Goal: Task Accomplishment & Management: Manage account settings

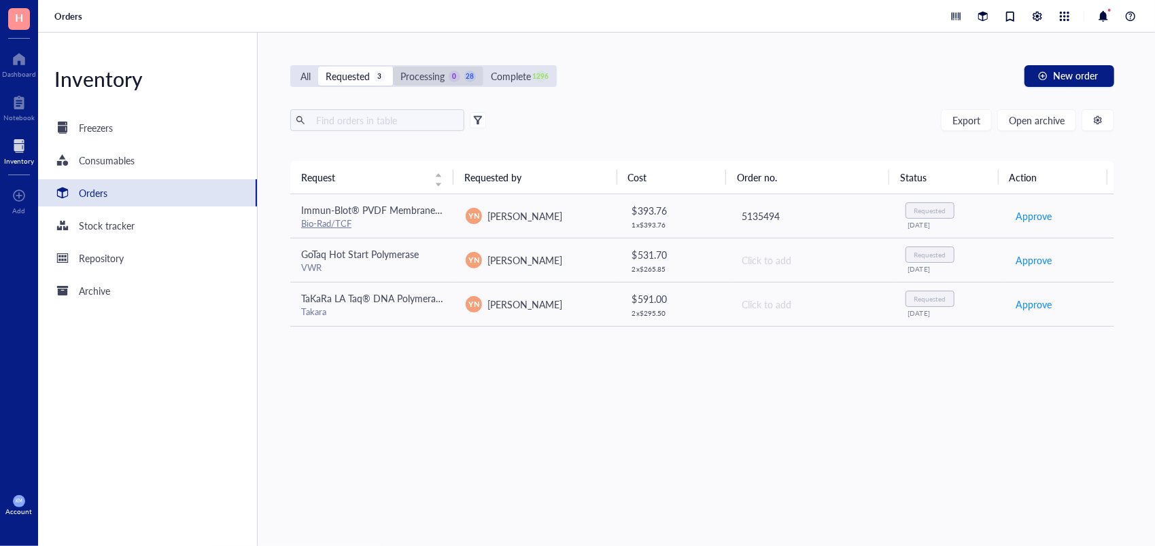
click at [438, 76] on div "Processing" at bounding box center [422, 76] width 44 height 15
click at [393, 67] on input "Processing 0 28" at bounding box center [393, 67] width 0 height 0
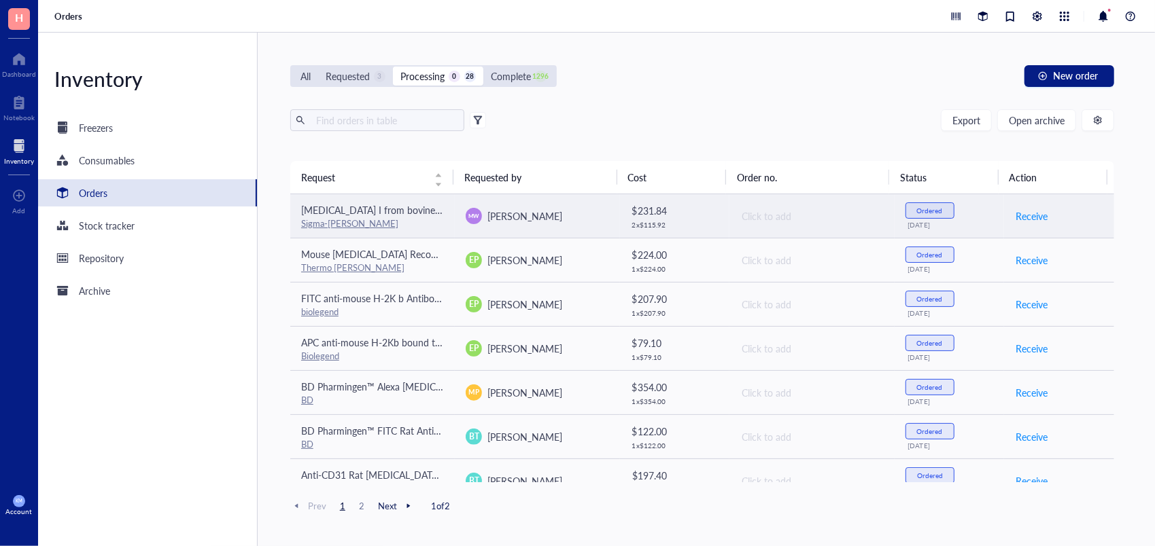
click at [1040, 215] on div "Receive" at bounding box center [1059, 216] width 88 height 22
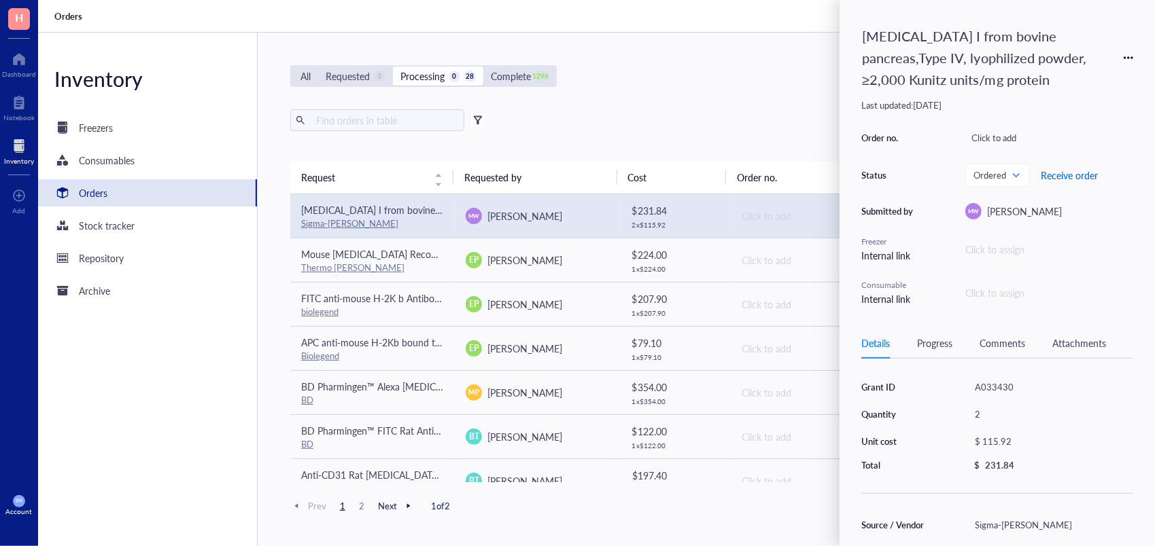
click at [1074, 177] on span "Receive order" at bounding box center [1069, 175] width 57 height 11
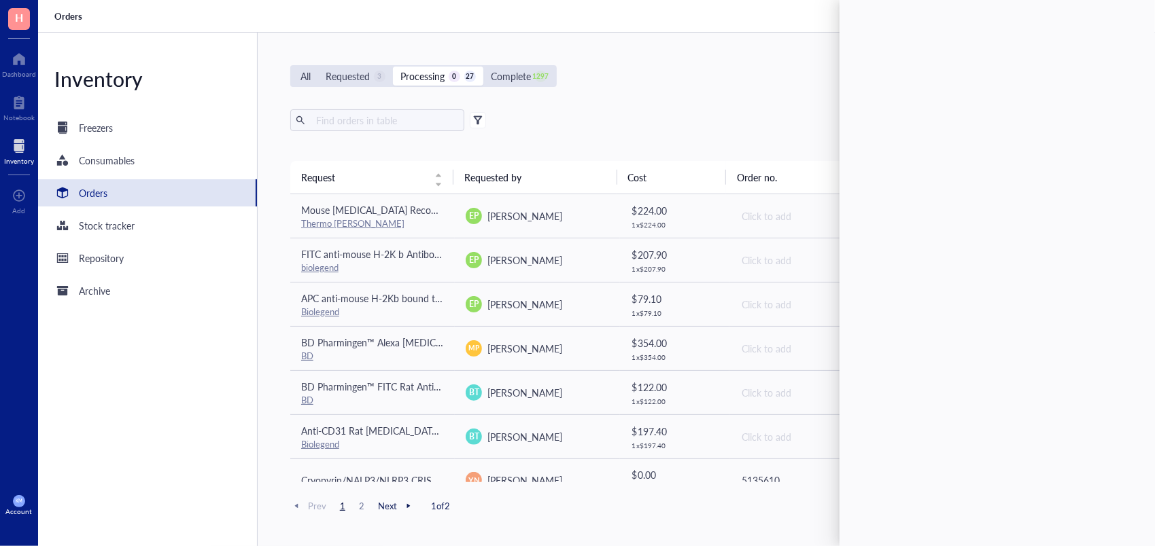
click at [718, 142] on div "Export Open archive Requester Requested on Source / Vendor Last updated" at bounding box center [702, 135] width 824 height 52
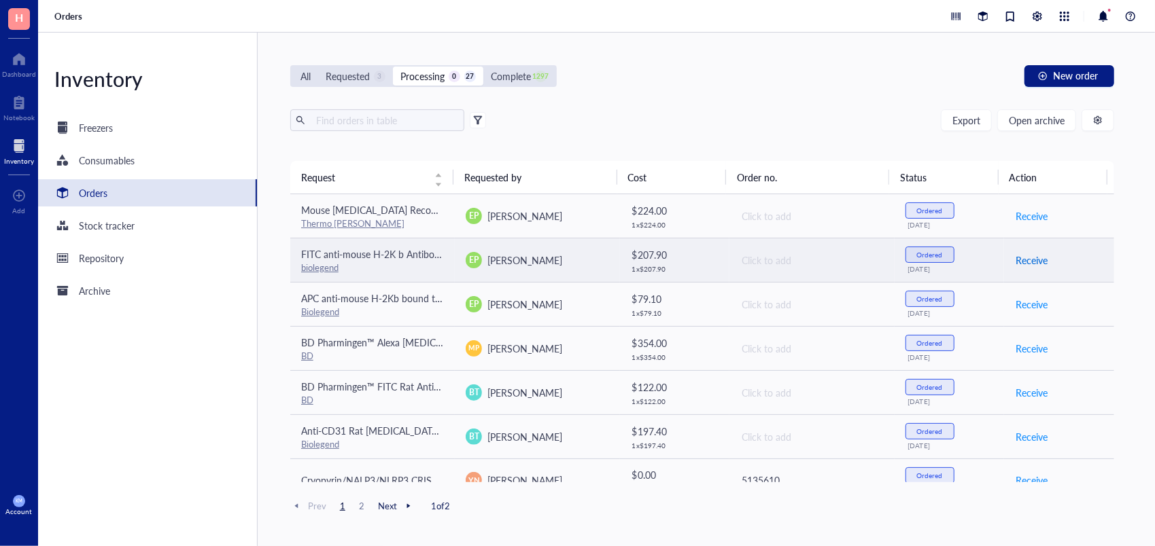
click at [1027, 257] on span "Receive" at bounding box center [1031, 260] width 32 height 15
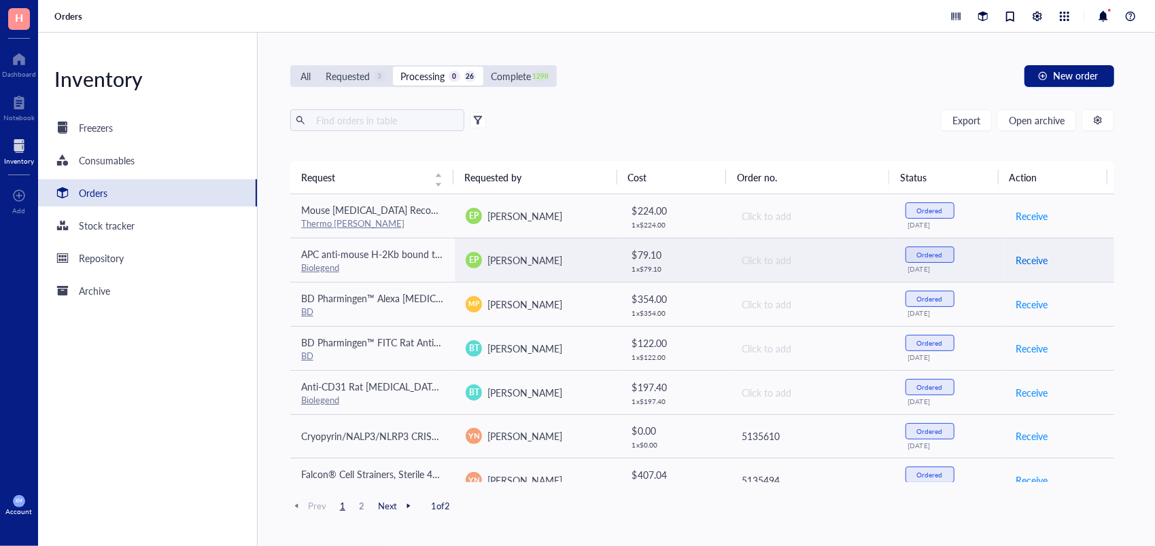
click at [1027, 257] on span "Receive" at bounding box center [1031, 260] width 32 height 15
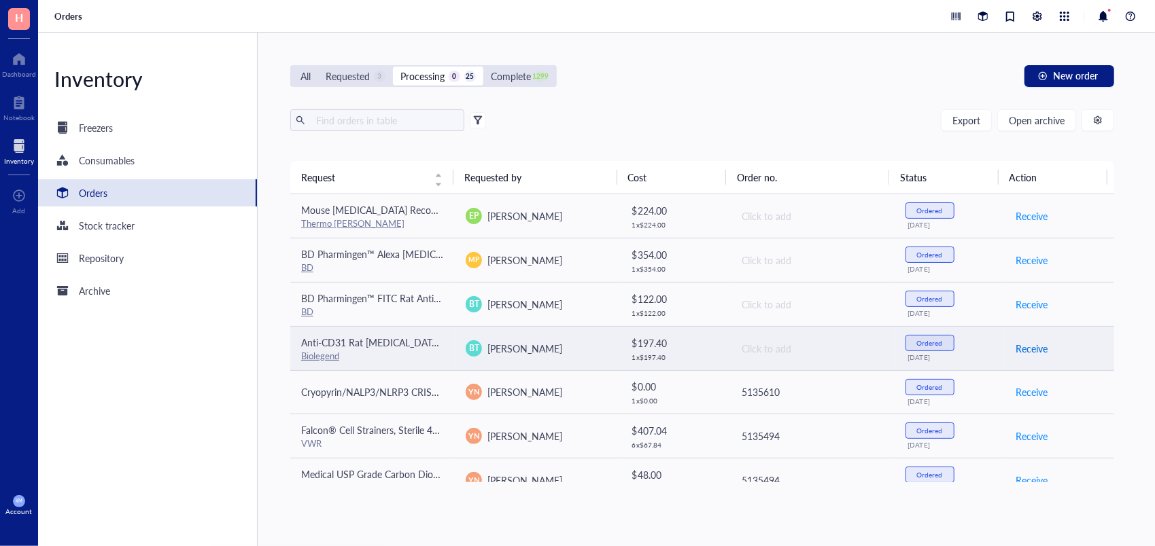
click at [1030, 344] on span "Receive" at bounding box center [1031, 348] width 32 height 15
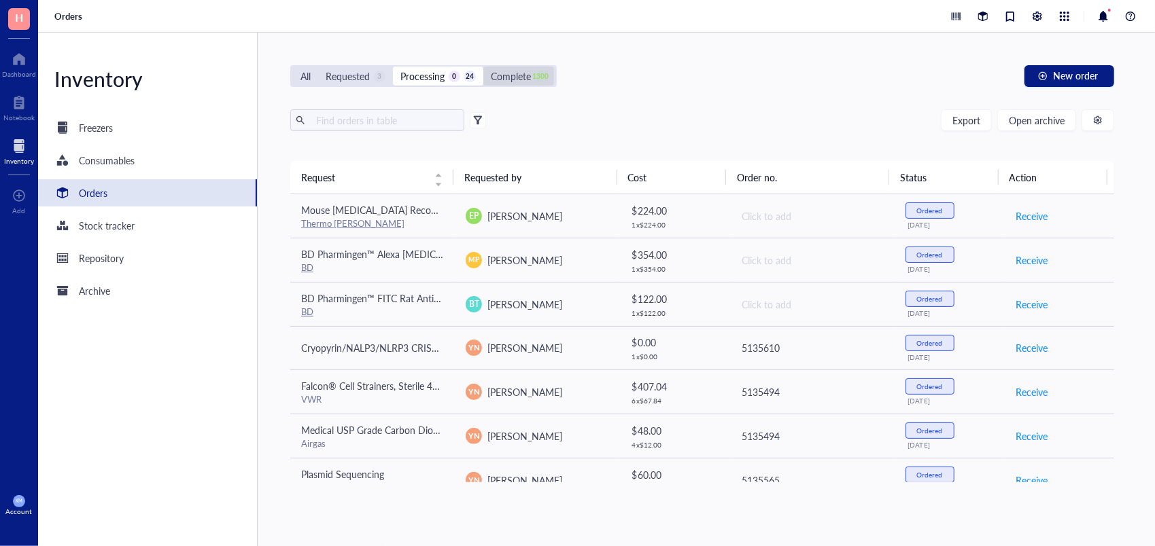
click at [516, 82] on div "Complete" at bounding box center [511, 76] width 40 height 15
click at [483, 67] on input "Complete 1300" at bounding box center [483, 67] width 0 height 0
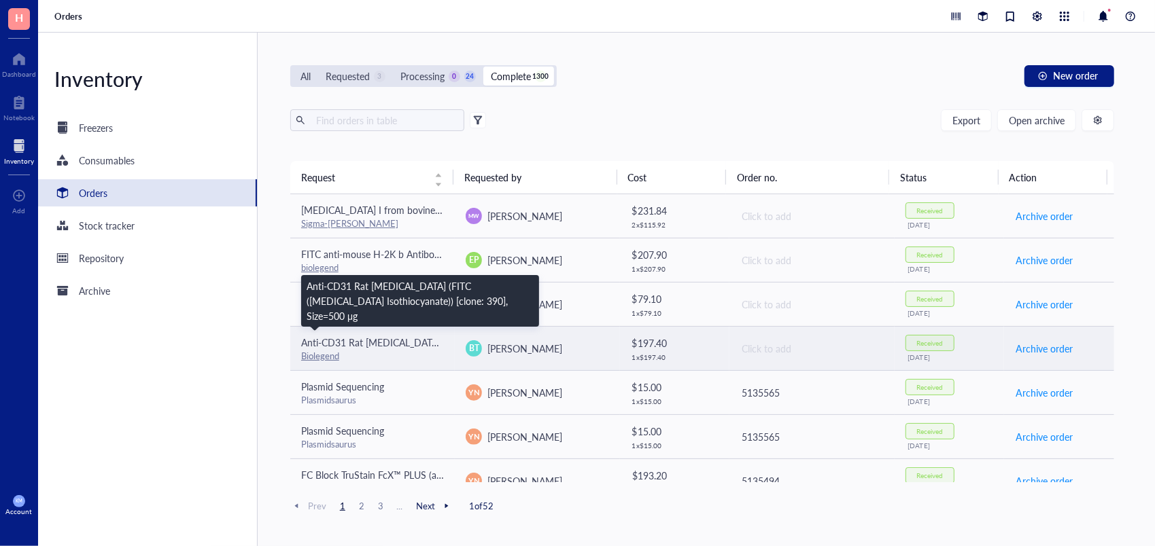
click at [381, 342] on span "Anti-CD31 Rat [MEDICAL_DATA] (FITC ([MEDICAL_DATA] Isothiocyanate)) [clone: 390…" at bounding box center [512, 343] width 423 height 14
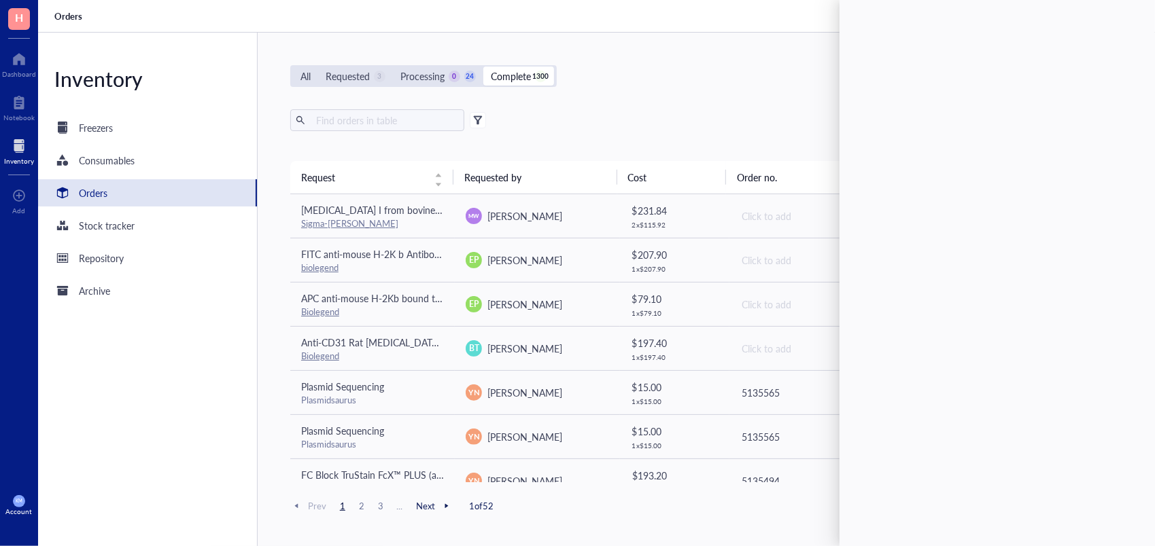
click at [735, 93] on div "All Requested 3 Processing 0 24 Complete 1300 New order Export Open archive Req…" at bounding box center [702, 290] width 889 height 514
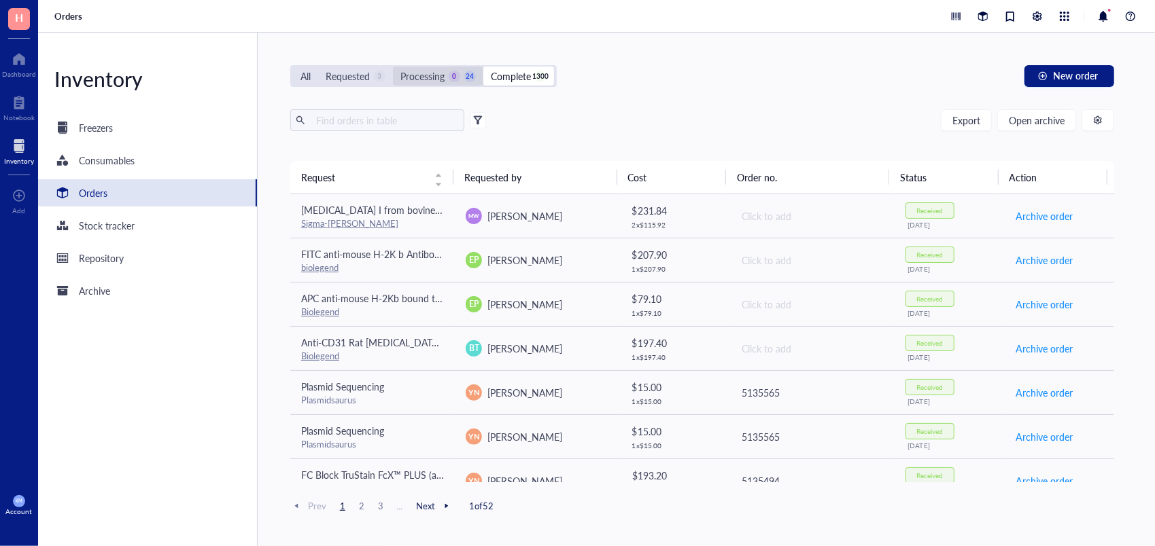
click at [458, 79] on div "0" at bounding box center [455, 77] width 12 height 12
click at [393, 67] on input "Processing 0 24" at bounding box center [393, 67] width 0 height 0
